Goal: Transaction & Acquisition: Book appointment/travel/reservation

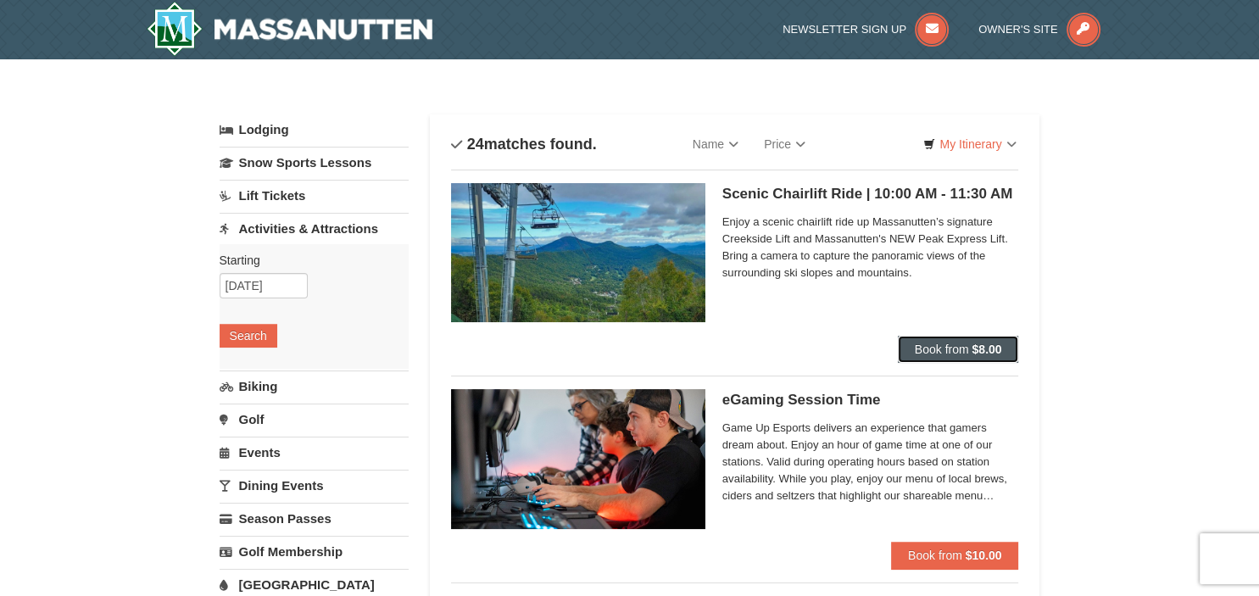
click at [948, 343] on span "Book from" at bounding box center [942, 350] width 54 height 14
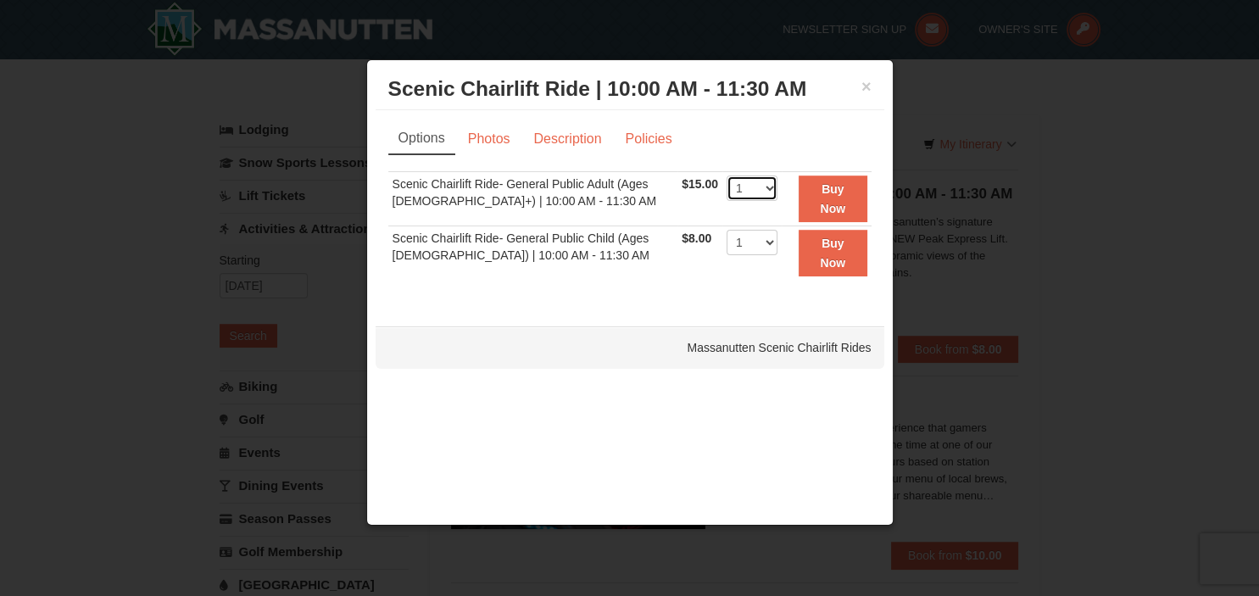
click at [727, 176] on select "1 2 3 4 5 6 7 8 9 10 11 12 13 14 15 16 17 18 19 20 21 22" at bounding box center [752, 188] width 51 height 25
select select "2"
click option "2" at bounding box center [0, 0] width 0 height 0
click at [820, 191] on strong "Buy Now" at bounding box center [832, 198] width 25 height 32
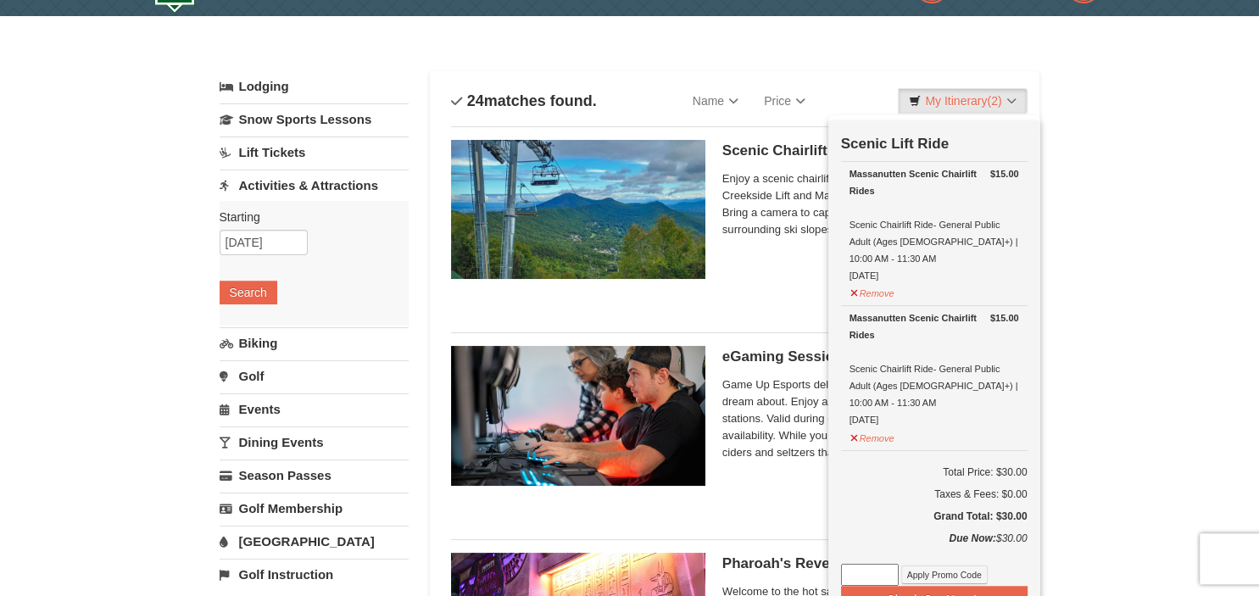
scroll to position [5, 0]
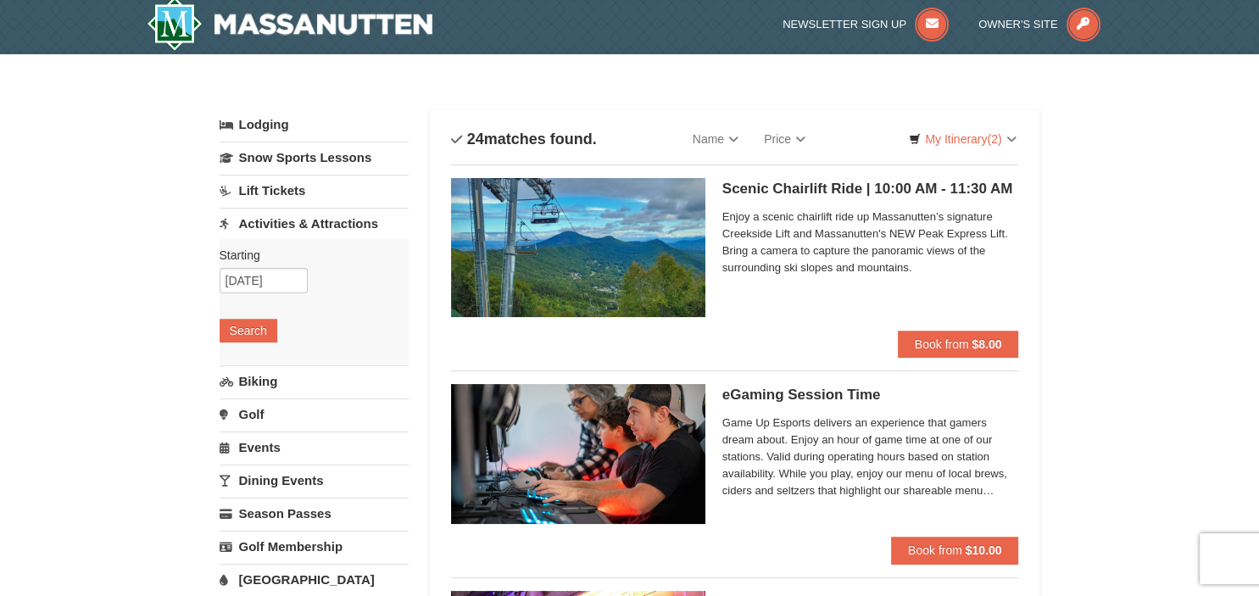
click at [828, 183] on h5 "Scenic Chairlift Ride | 10:00 AM - 11:30 AM Massanutten Scenic Chairlift Rides" at bounding box center [870, 189] width 297 height 17
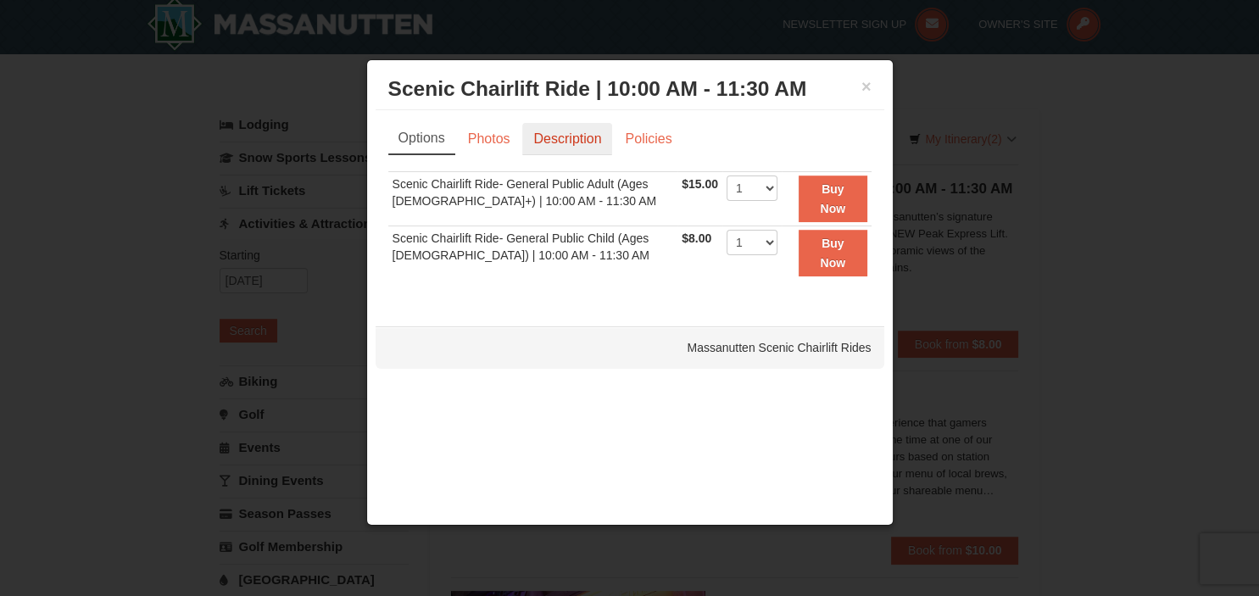
click at [564, 137] on link "Description" at bounding box center [567, 139] width 90 height 32
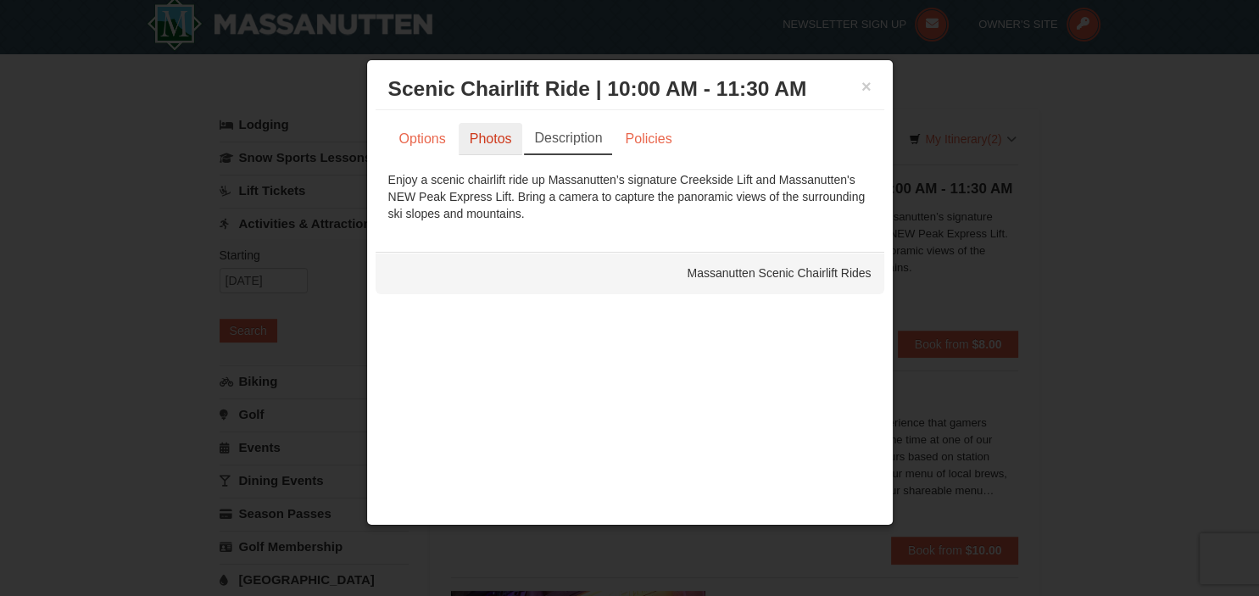
click at [488, 142] on link "Photos" at bounding box center [491, 139] width 64 height 32
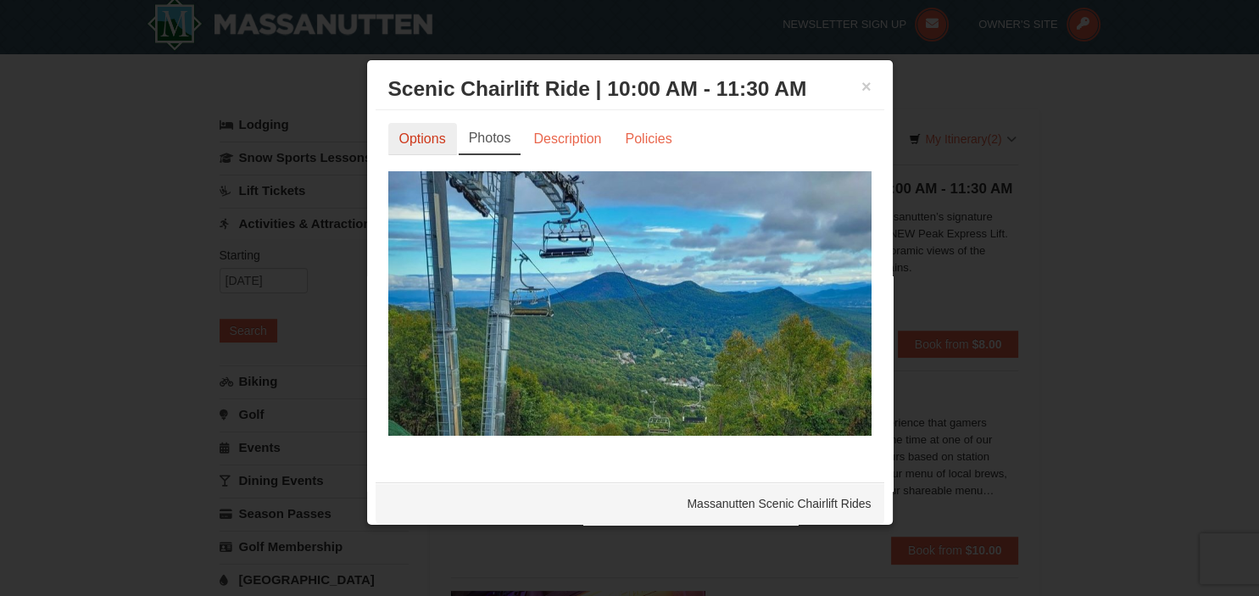
click at [426, 132] on link "Options" at bounding box center [422, 139] width 69 height 32
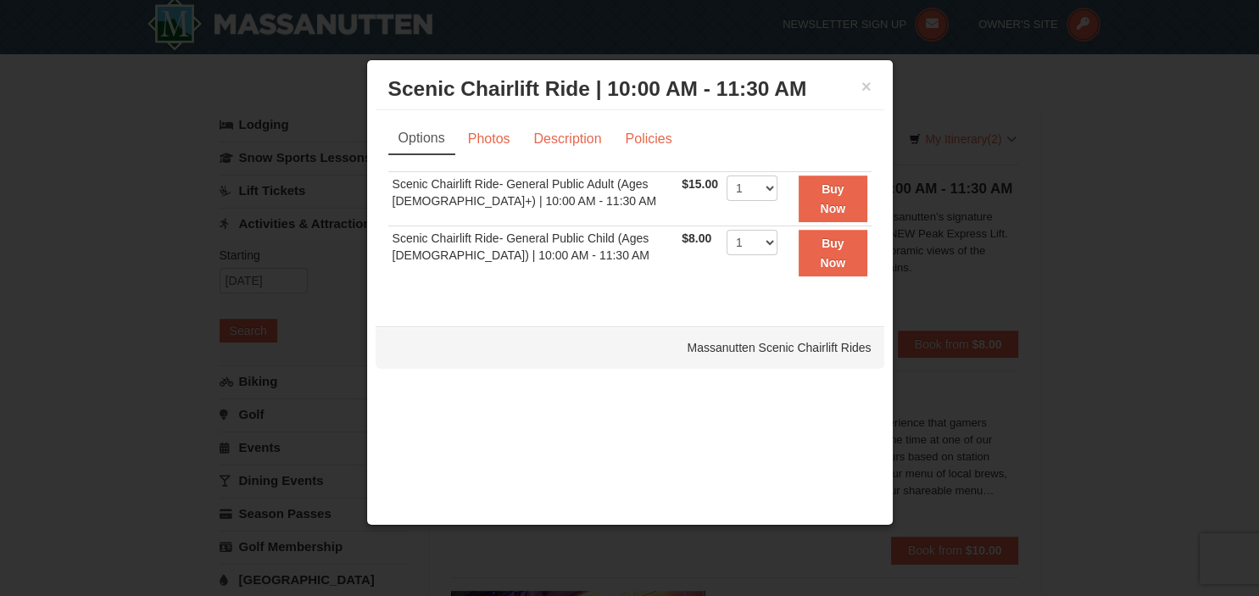
click at [1091, 190] on div at bounding box center [629, 298] width 1259 height 596
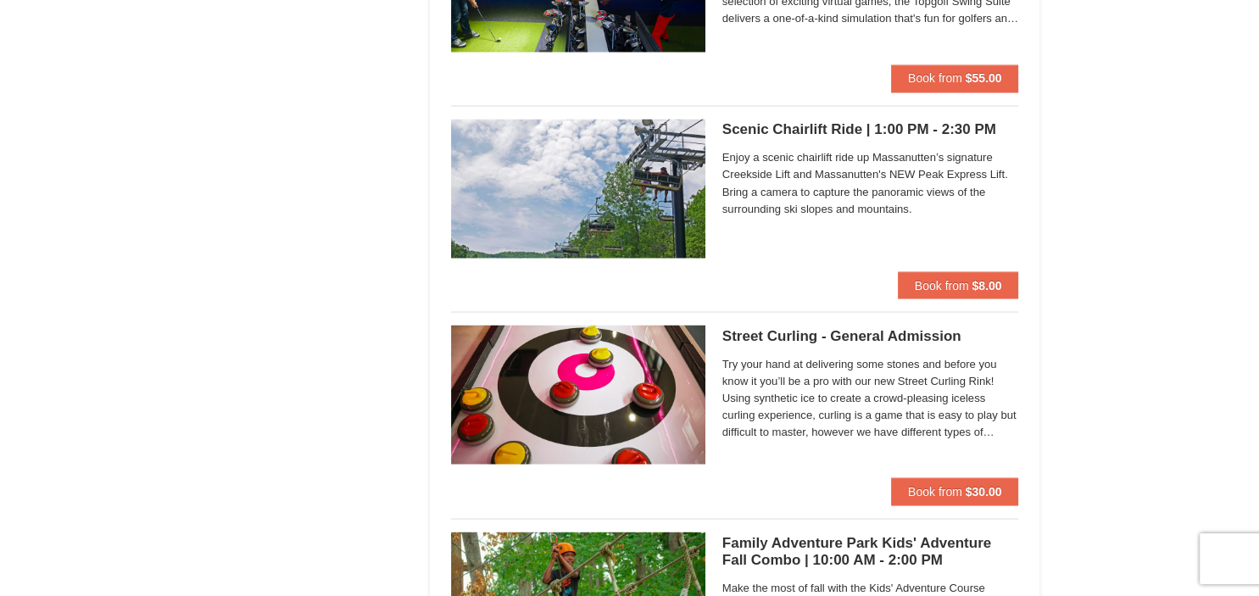
scroll to position [2865, 0]
